Goal: Find contact information: Find contact information

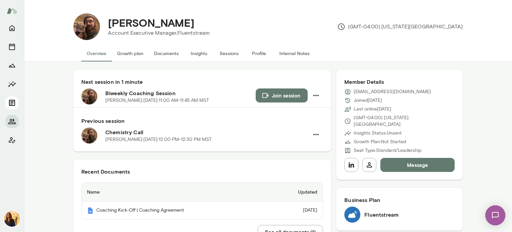
scroll to position [26, 0]
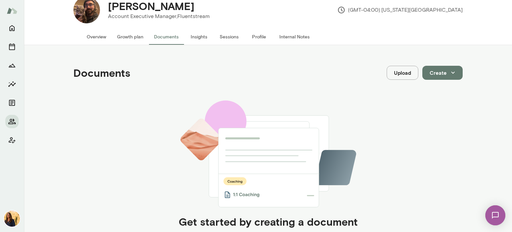
scroll to position [26, 0]
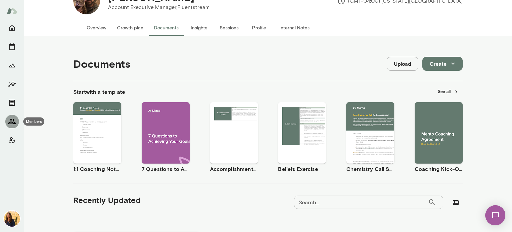
click at [9, 121] on icon "Members" at bounding box center [12, 121] width 8 height 8
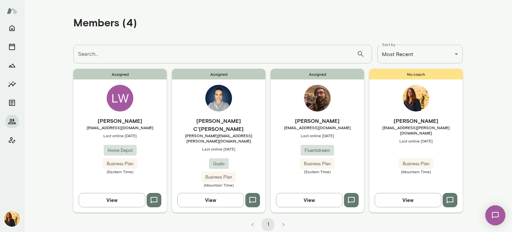
click at [93, 128] on span "[EMAIL_ADDRESS][DOMAIN_NAME]" at bounding box center [119, 127] width 93 height 5
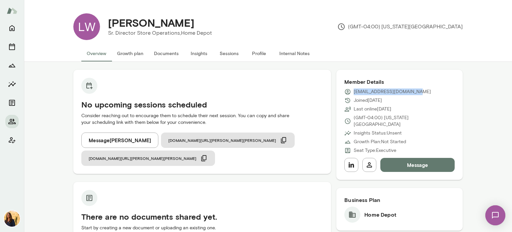
drag, startPoint x: 415, startPoint y: 92, endPoint x: 350, endPoint y: 93, distance: 65.0
click at [350, 93] on div "[EMAIL_ADDRESS][DOMAIN_NAME]" at bounding box center [399, 91] width 110 height 7
copy p "[EMAIL_ADDRESS][DOMAIN_NAME]"
